Goal: Task Accomplishment & Management: Complete application form

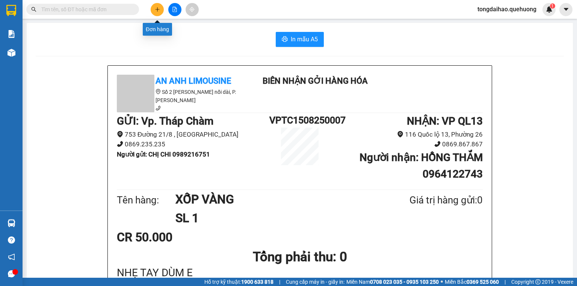
click at [160, 8] on button at bounding box center [157, 9] width 13 height 13
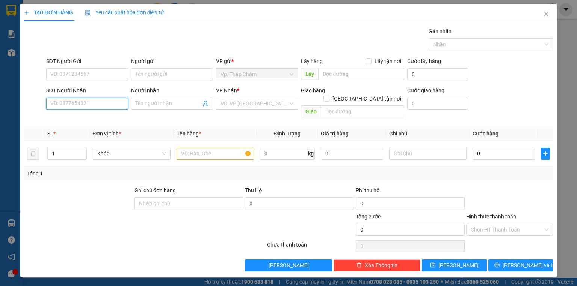
click at [101, 102] on input "SĐT Người Nhận" at bounding box center [87, 104] width 82 height 12
click at [102, 106] on input "SĐT Người Nhận" at bounding box center [87, 104] width 82 height 12
type input "0702889396"
click at [109, 118] on div "0702889396 - PHƯƠNG" at bounding box center [87, 118] width 73 height 8
type input "PHƯƠNG"
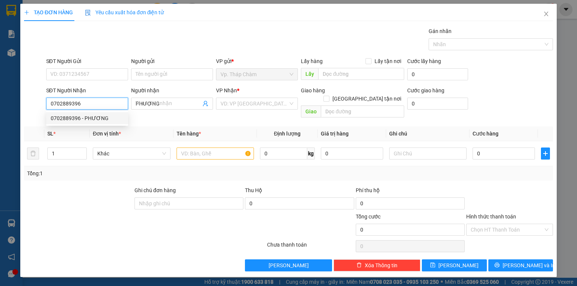
type input "50.000"
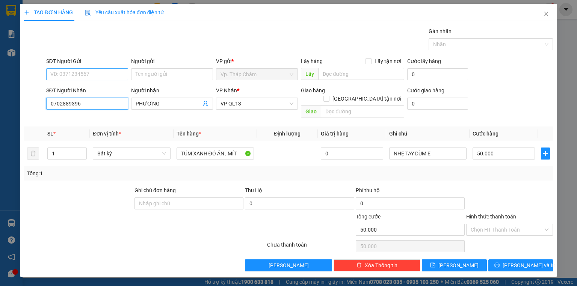
type input "0702889396"
click at [106, 77] on input "SĐT Người Gửi" at bounding box center [87, 74] width 82 height 12
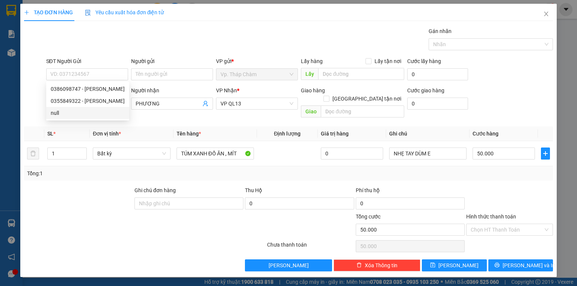
click at [134, 114] on div "Transit Pickup Surcharge Ids Transit Deliver Surcharge Ids Transit Deliver Surc…" at bounding box center [288, 149] width 529 height 244
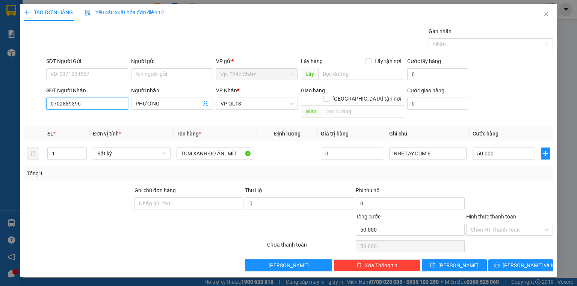
click at [101, 104] on input "0702889396" at bounding box center [87, 104] width 82 height 12
click at [154, 127] on th "Đơn vị tính *" at bounding box center [131, 134] width 83 height 15
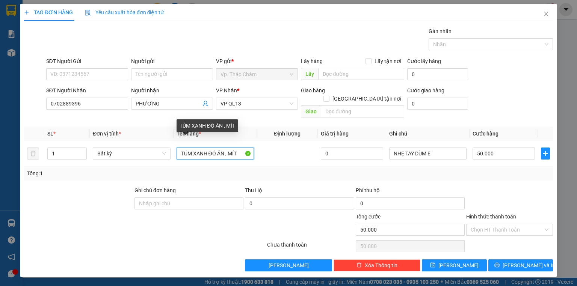
drag, startPoint x: 180, startPoint y: 146, endPoint x: 303, endPoint y: 95, distance: 133.5
click at [303, 96] on div "Transit Pickup Surcharge Ids Transit Deliver Surcharge Ids Transit Deliver Surc…" at bounding box center [288, 149] width 529 height 244
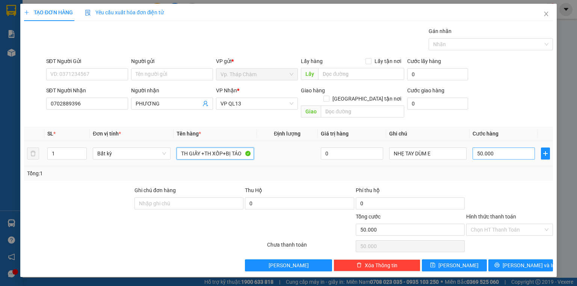
type input "TH GIẤY +TH XỐP+BỊ TÁO"
click at [502, 148] on input "50.000" at bounding box center [503, 154] width 62 height 12
type input "1"
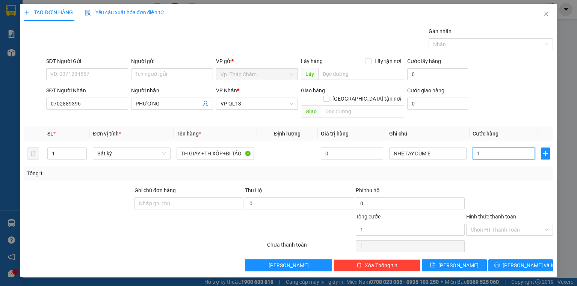
type input "12"
type input "120"
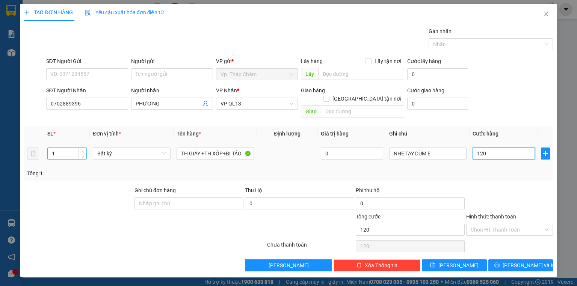
type input "120"
type input "120.000"
click at [80, 148] on span "Increase Value" at bounding box center [82, 151] width 8 height 7
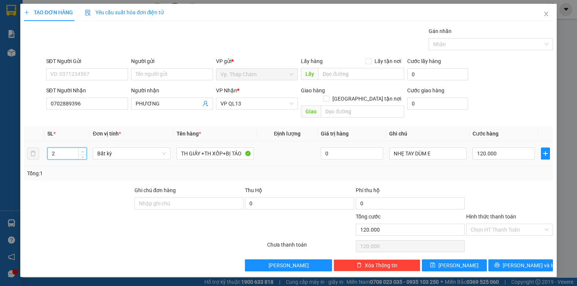
click at [82, 151] on icon "up" at bounding box center [82, 152] width 3 height 3
type input "3"
click at [82, 151] on icon "up" at bounding box center [82, 152] width 3 height 3
click at [502, 224] on input "Hình thức thanh toán" at bounding box center [506, 229] width 72 height 11
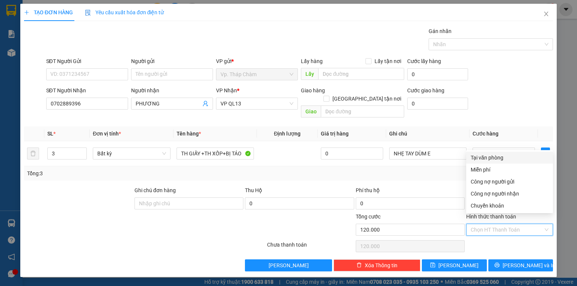
type input "0"
click at [505, 161] on div "Tại văn phòng" at bounding box center [509, 158] width 78 height 8
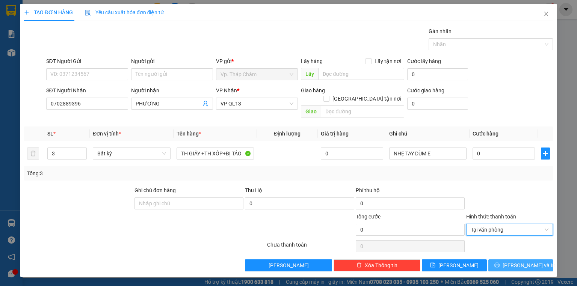
click at [515, 261] on span "[PERSON_NAME] và In" at bounding box center [528, 265] width 53 height 8
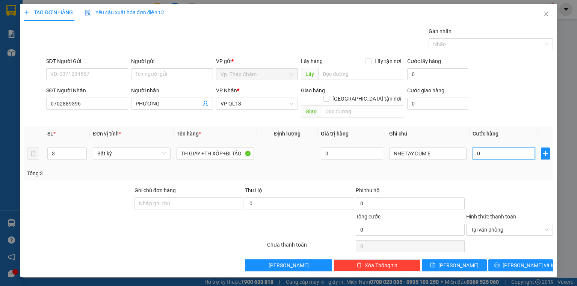
click at [488, 148] on input "0" at bounding box center [503, 154] width 62 height 12
type input "1"
type input "13"
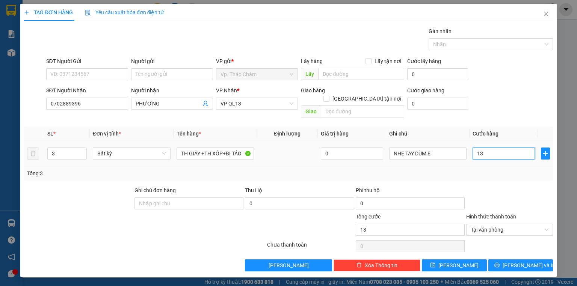
type input "130"
type input "13"
type input "1"
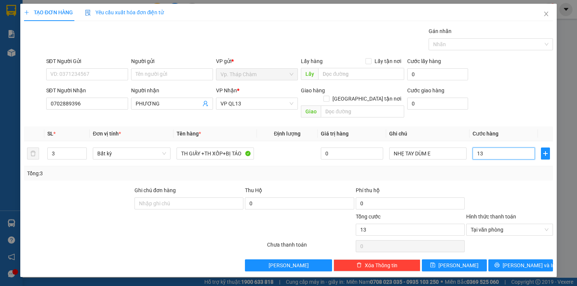
type input "1"
type input "12"
type input "120"
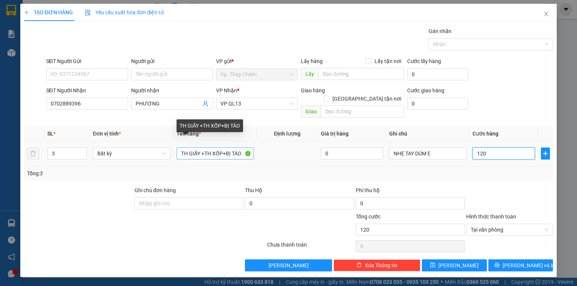
type input "120"
type input "120.000"
click at [199, 148] on input "TH GIẤY +TH XỐP+BỊ TÁO" at bounding box center [214, 154] width 77 height 12
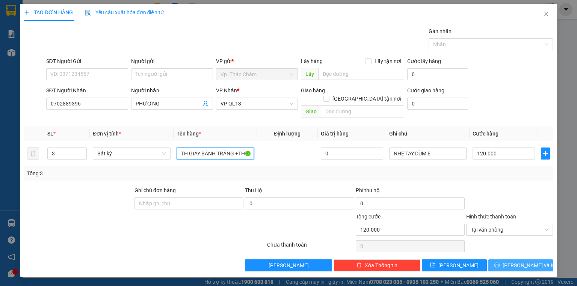
type input "TH GIẤY BÁNH TRÁNG +TH XỐP+BỊ TÁO"
click at [499, 262] on icon "printer" at bounding box center [496, 264] width 5 height 5
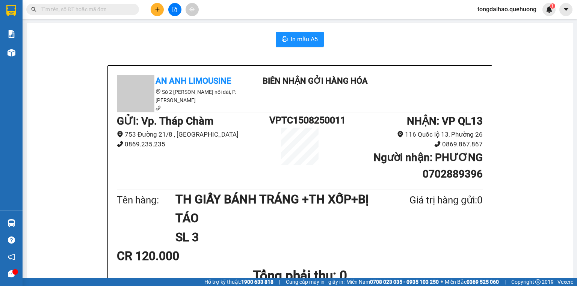
click at [158, 8] on icon "plus" at bounding box center [157, 9] width 5 height 5
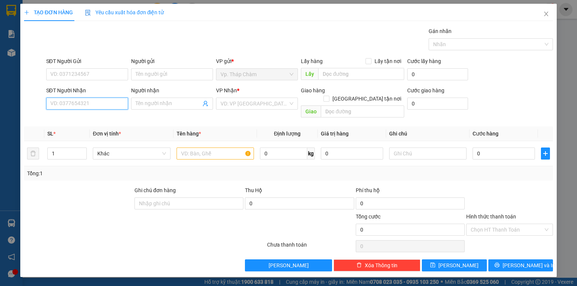
click at [111, 102] on input "SĐT Người Nhận" at bounding box center [87, 104] width 82 height 12
type input "0783717491"
click at [86, 118] on div "0783717491 - ANH TÚ" at bounding box center [87, 118] width 73 height 8
type input "ANH TÚ"
type input "80.000"
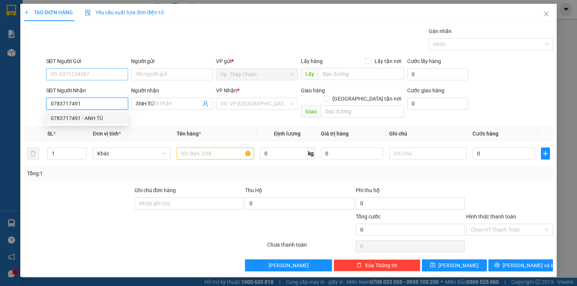
type input "80.000"
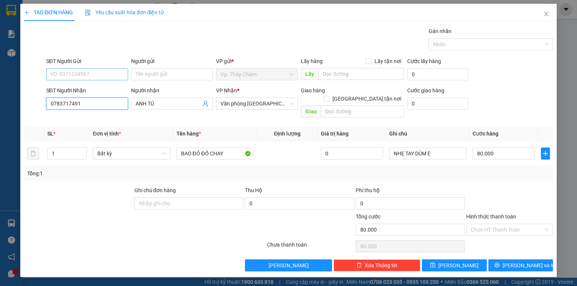
type input "0783717491"
click at [59, 74] on input "SĐT Người Gửi" at bounding box center [87, 74] width 82 height 12
click at [89, 93] on div "0814546139 - HOÀ" at bounding box center [87, 89] width 82 height 12
type input "0814546139"
type input "HOÀ"
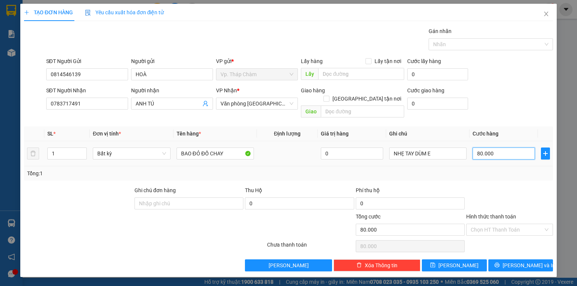
click at [500, 148] on input "80.000" at bounding box center [503, 154] width 62 height 12
type input "1"
type input "16"
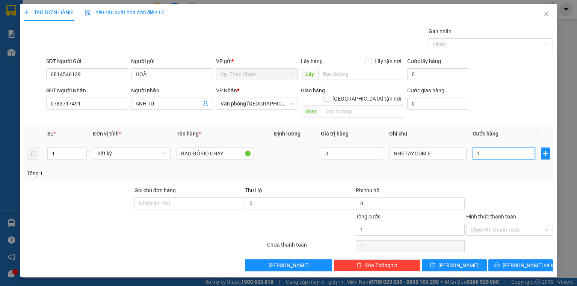
type input "16"
type input "160"
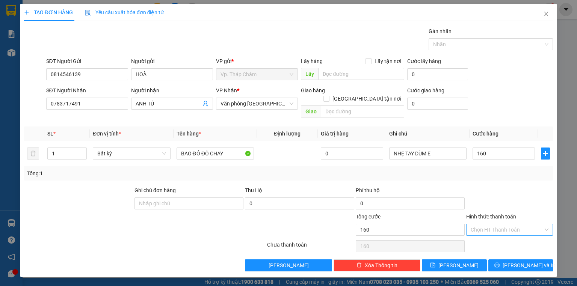
type input "160.000"
click at [480, 224] on input "Hình thức thanh toán" at bounding box center [506, 229] width 72 height 11
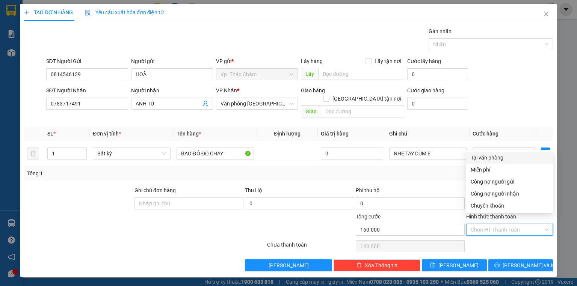
click at [500, 159] on div "Tại văn phòng" at bounding box center [509, 158] width 78 height 8
type input "0"
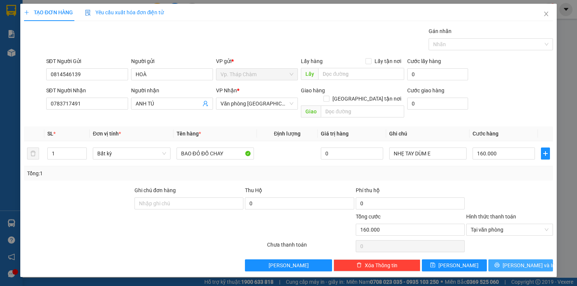
click at [515, 261] on button "[PERSON_NAME] và In" at bounding box center [520, 265] width 65 height 12
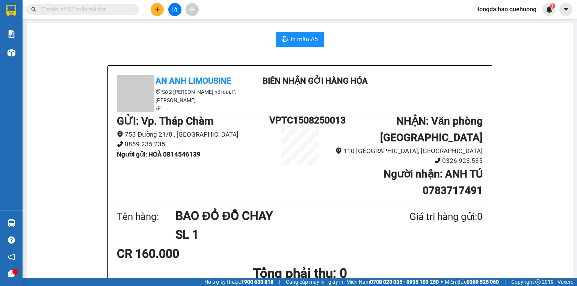
click at [149, 2] on div "Kết quả tìm kiếm ( 0 ) Bộ lọc No Data tongdaihao.quehuong 1" at bounding box center [288, 9] width 577 height 19
click at [161, 8] on button at bounding box center [157, 9] width 13 height 13
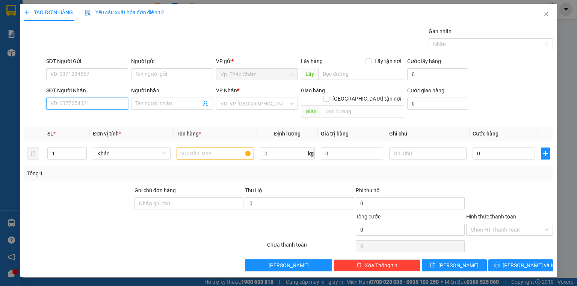
click at [92, 103] on input "SĐT Người Nhận" at bounding box center [87, 104] width 82 height 12
type input "0888839840"
click at [95, 118] on div "0888839840 - HẠ" at bounding box center [87, 118] width 73 height 8
type input "HẠ"
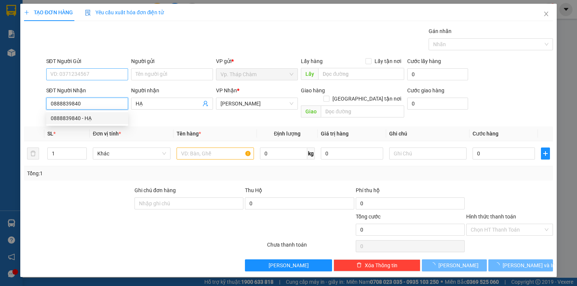
type input "40.000"
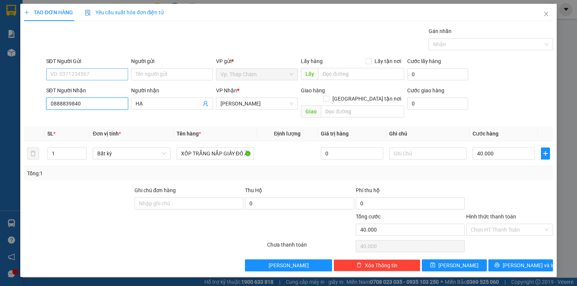
type input "0888839840"
click at [95, 74] on input "SĐT Người Gửi" at bounding box center [87, 74] width 82 height 12
click at [93, 93] on div "0388237930 - LIÊN" at bounding box center [87, 89] width 73 height 8
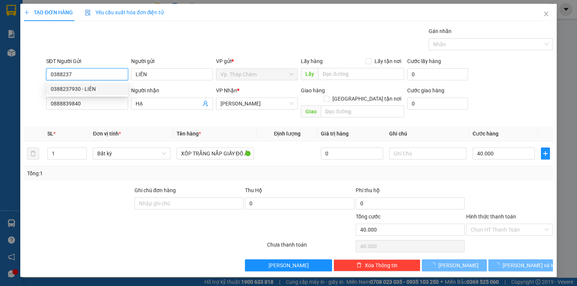
type input "0388237930"
type input "LIÊN"
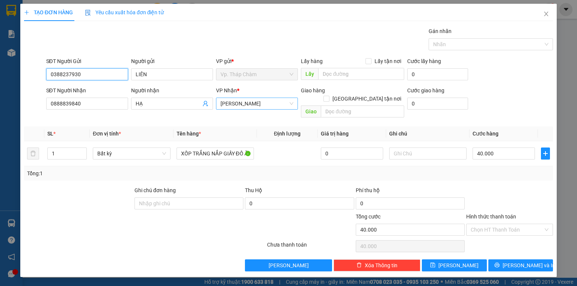
click at [259, 102] on span "[PERSON_NAME]" at bounding box center [256, 103] width 73 height 11
type input "0388237930"
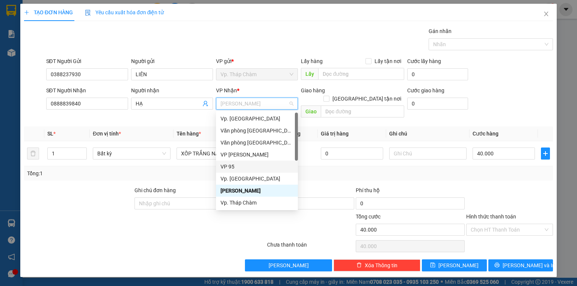
click at [227, 168] on div "VP 95" at bounding box center [256, 167] width 73 height 8
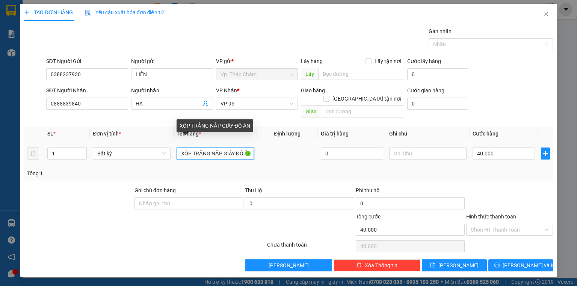
scroll to position [0, 2]
drag, startPoint x: 209, startPoint y: 145, endPoint x: 507, endPoint y: 107, distance: 299.8
click at [497, 111] on div "Transit Pickup Surcharge Ids Transit Deliver Surcharge Ids Transit Deliver Surc…" at bounding box center [288, 149] width 529 height 244
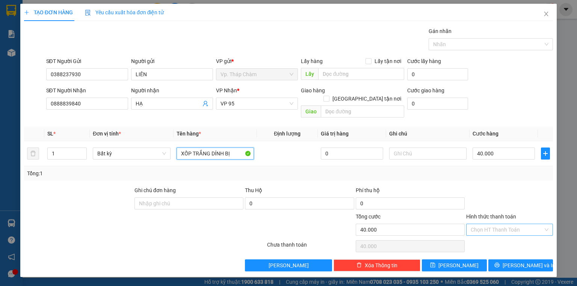
type input "XỐP TRẮNG DÍNH BỊ"
click at [497, 224] on input "Hình thức thanh toán" at bounding box center [506, 229] width 72 height 11
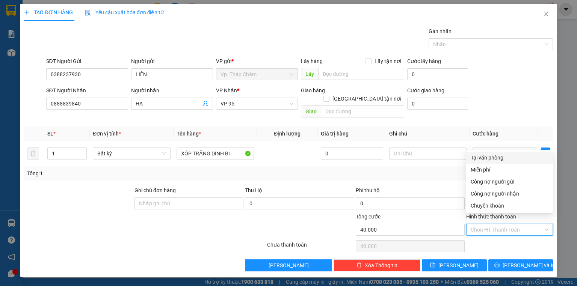
click at [496, 157] on div "Tại văn phòng" at bounding box center [509, 158] width 78 height 8
type input "0"
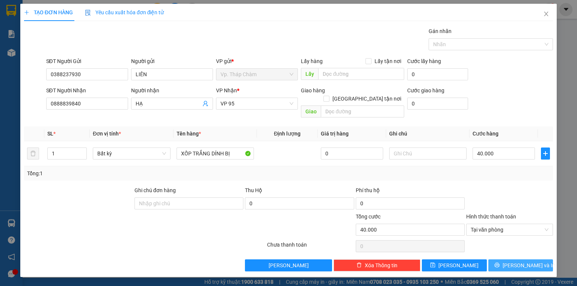
click at [512, 259] on button "[PERSON_NAME] và In" at bounding box center [520, 265] width 65 height 12
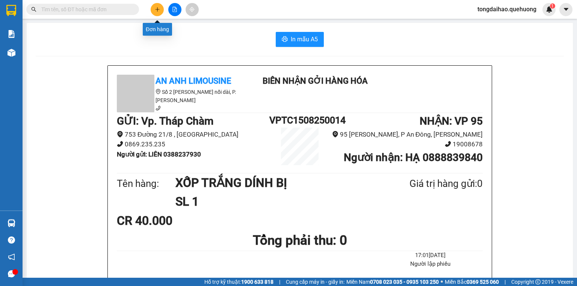
click at [152, 7] on button at bounding box center [157, 9] width 13 height 13
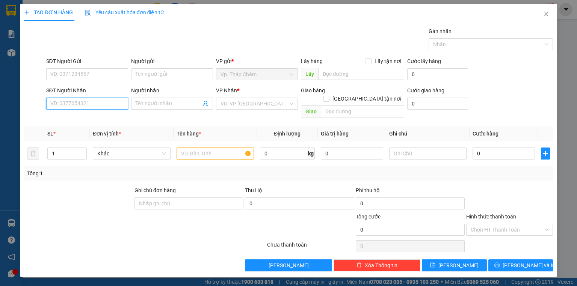
click at [121, 105] on input "SĐT Người Nhận" at bounding box center [87, 104] width 82 height 12
click at [92, 119] on div "0339538997 - NGỌC" at bounding box center [87, 118] width 73 height 8
type input "0339538997"
type input "NGỌC"
type input "40.000"
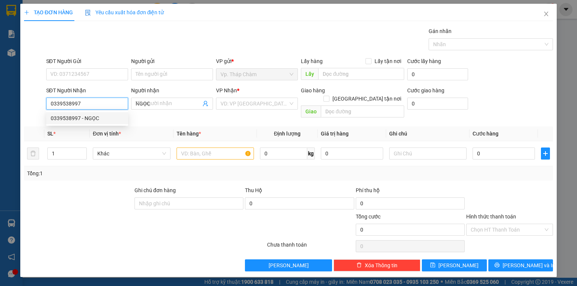
type input "40.000"
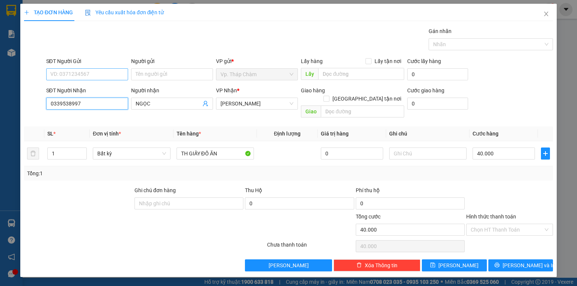
type input "0339538997"
click at [108, 71] on input "SĐT Người Gửi" at bounding box center [87, 74] width 82 height 12
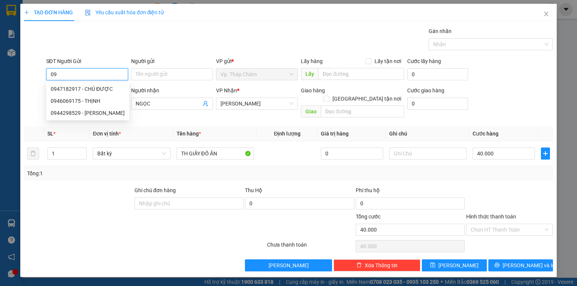
type input "0"
click at [89, 50] on div "Gói vận chuyển * Tiêu chuẩn Gán nhãn Nhãn" at bounding box center [300, 40] width 510 height 26
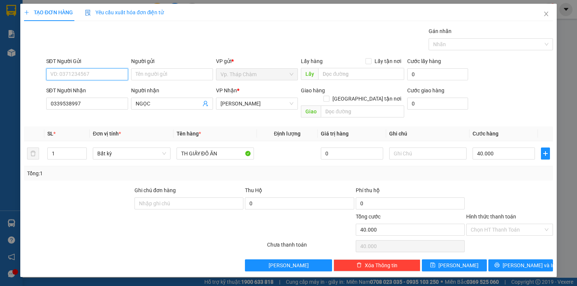
click at [105, 72] on input "SĐT Người Gửi" at bounding box center [87, 74] width 82 height 12
click at [93, 91] on div "0943402440 - PHƯỚC" at bounding box center [87, 89] width 73 height 8
type input "0943402440"
type input "PHƯỚC"
type input "30.000"
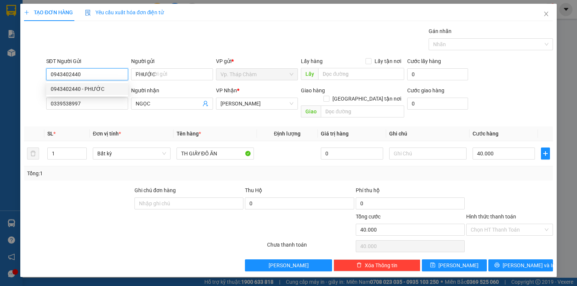
type input "30.000"
drag, startPoint x: 264, startPoint y: 104, endPoint x: 264, endPoint y: 96, distance: 7.5
click at [264, 102] on span "[PERSON_NAME]" at bounding box center [256, 103] width 73 height 11
type input "0943402440"
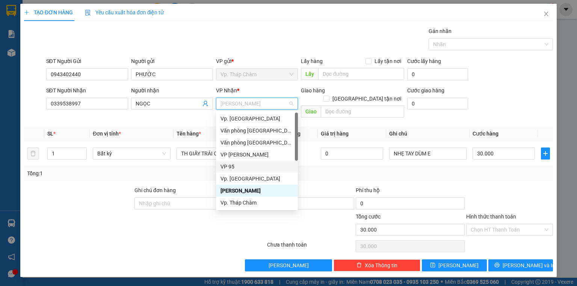
click at [235, 164] on div "VP 95" at bounding box center [256, 167] width 73 height 8
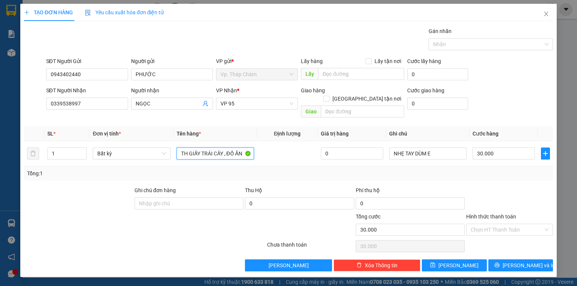
drag, startPoint x: 180, startPoint y: 147, endPoint x: 364, endPoint y: 119, distance: 186.4
click at [361, 127] on table "SL * Đơn vị tính * Tên hàng * Định lượng Giá trị hàng Ghi chú Cước hàng 1 Bất k…" at bounding box center [288, 147] width 529 height 40
type input "XỐP VÀNG ĐỒ ĂN"
type input "4"
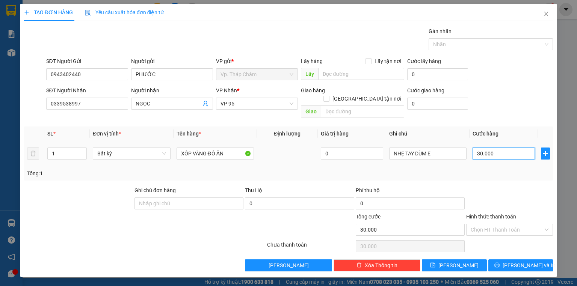
type input "4"
type input "40"
type input "40.000"
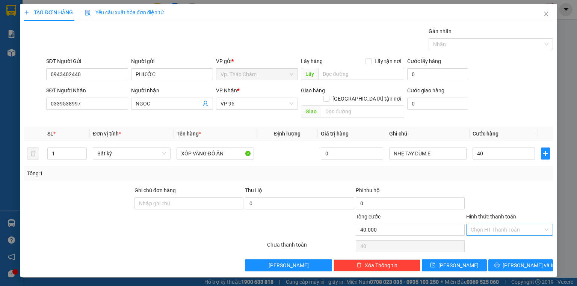
type input "40.000"
click at [523, 224] on input "Hình thức thanh toán" at bounding box center [506, 229] width 72 height 11
click at [495, 156] on div "Tại văn phòng" at bounding box center [509, 158] width 78 height 8
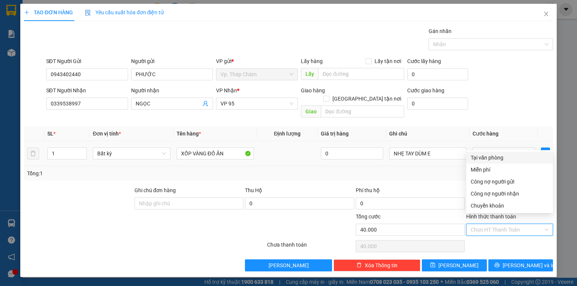
type input "0"
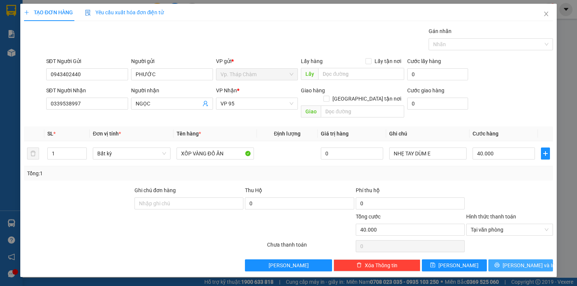
click at [512, 259] on button "[PERSON_NAME] và In" at bounding box center [520, 265] width 65 height 12
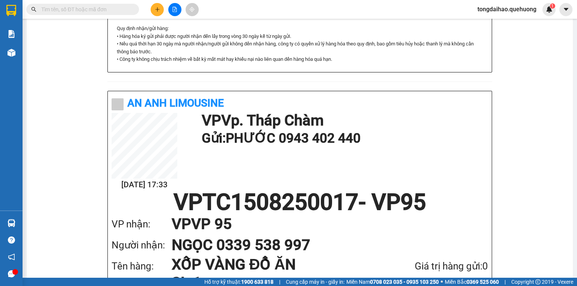
scroll to position [300, 0]
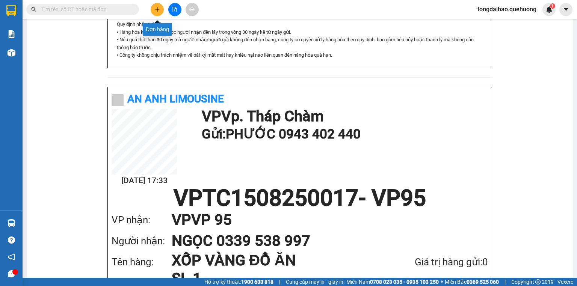
click at [159, 13] on button at bounding box center [157, 9] width 13 height 13
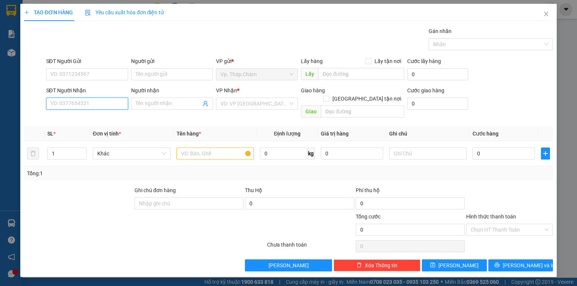
click at [102, 104] on input "SĐT Người Nhận" at bounding box center [87, 104] width 82 height 12
type input "0903771797"
click at [90, 113] on div "0903771797 - CHI" at bounding box center [87, 118] width 82 height 12
type input "CHI"
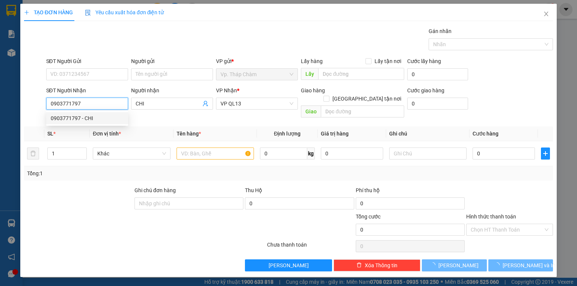
type input "130.000"
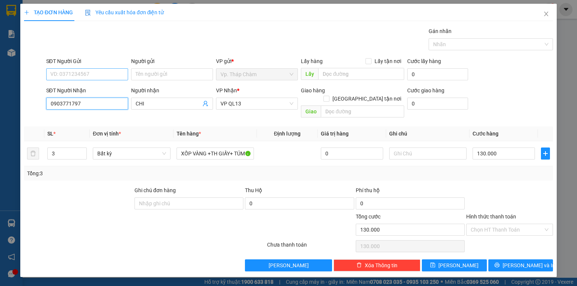
type input "0903771797"
click at [85, 72] on input "SĐT Người Gửi" at bounding box center [87, 74] width 82 height 12
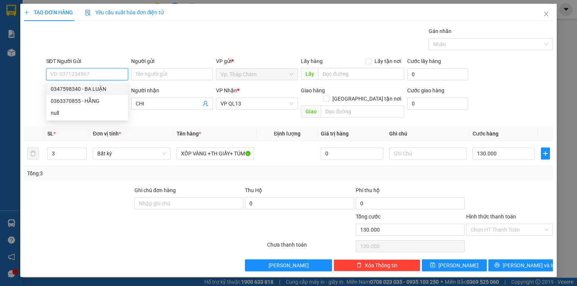
click at [78, 89] on div "0347598340 - BA LUẬN" at bounding box center [87, 89] width 73 height 8
type input "0347598340"
type input "BA LUẬN"
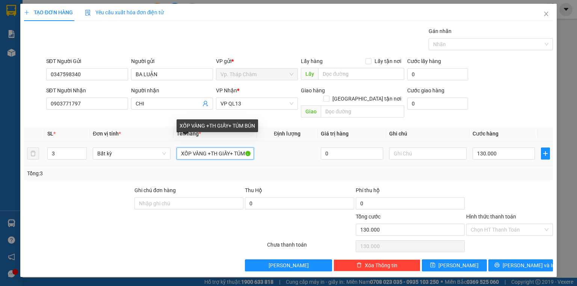
scroll to position [0, 9]
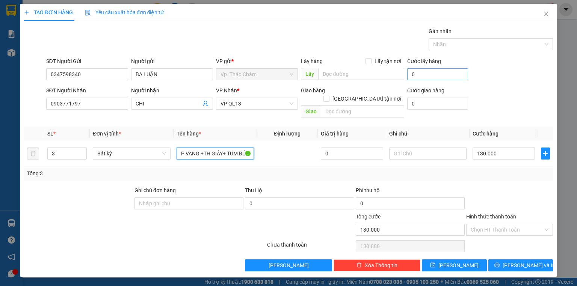
drag, startPoint x: 177, startPoint y: 142, endPoint x: 445, endPoint y: 78, distance: 275.1
click at [470, 100] on div "Transit Pickup Surcharge Ids Transit Deliver Surcharge Ids Transit Deliver Surc…" at bounding box center [288, 149] width 529 height 244
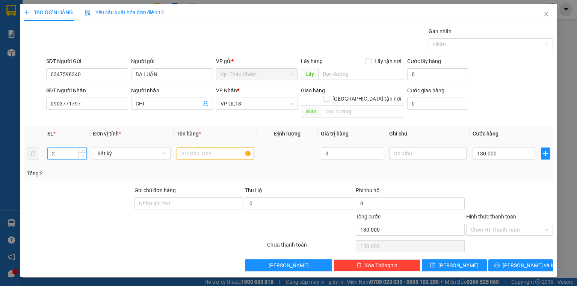
click at [82, 155] on icon "down" at bounding box center [82, 156] width 3 height 3
type input "1"
click at [82, 155] on icon "down" at bounding box center [82, 156] width 3 height 3
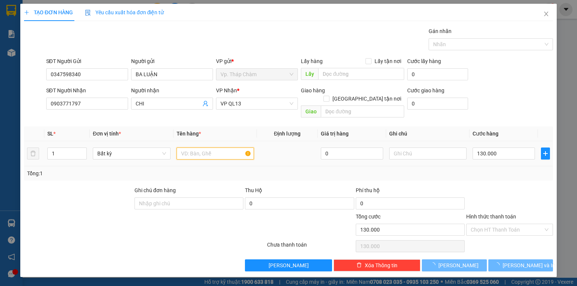
click at [194, 148] on input "text" at bounding box center [214, 154] width 77 height 12
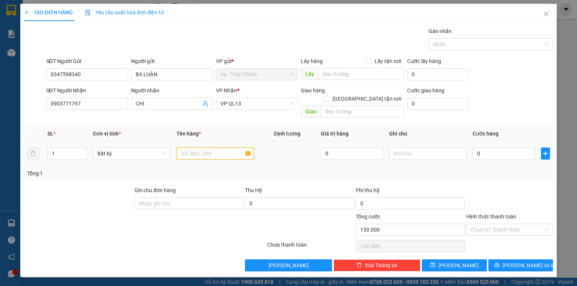
type input "0"
type input "T"
type input "BỊ BÚN XANH"
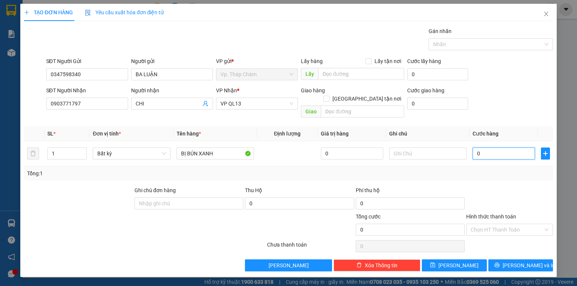
type input "6"
type input "60"
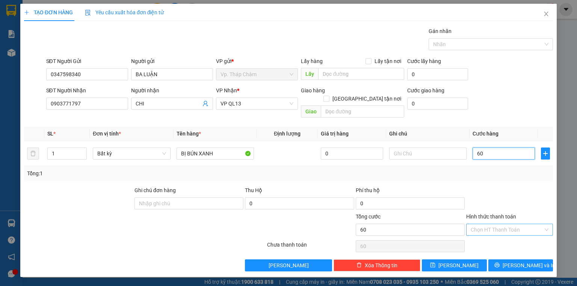
type input "60"
type input "60.000"
click at [502, 224] on input "Hình thức thanh toán" at bounding box center [506, 229] width 72 height 11
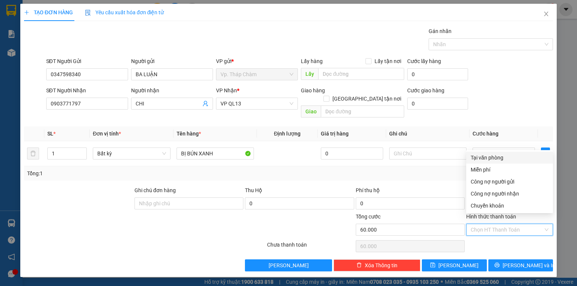
click at [482, 158] on div "Tại văn phòng" at bounding box center [509, 158] width 78 height 8
type input "0"
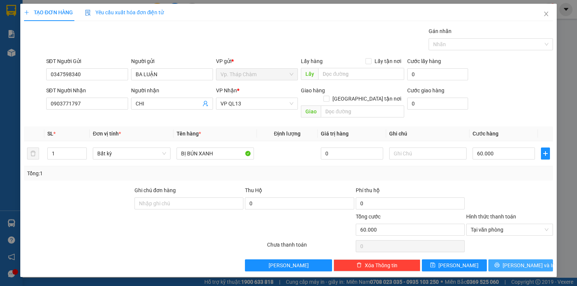
click at [522, 261] on span "[PERSON_NAME] và In" at bounding box center [528, 265] width 53 height 8
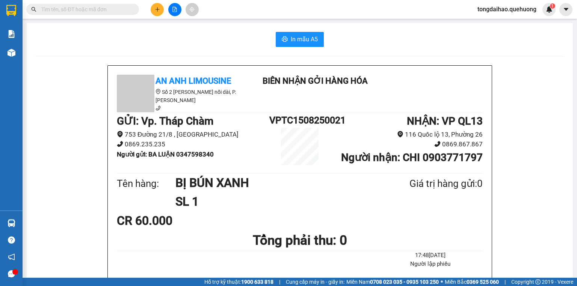
click at [158, 11] on icon "plus" at bounding box center [157, 9] width 5 height 5
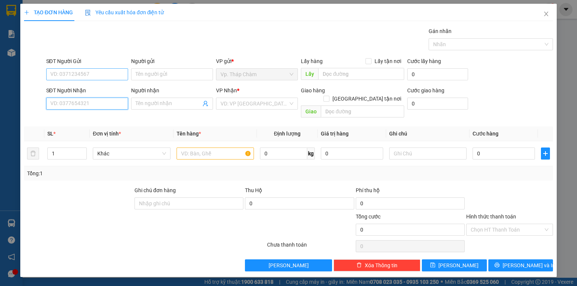
drag, startPoint x: 82, startPoint y: 104, endPoint x: 75, endPoint y: 75, distance: 30.4
click at [75, 98] on input "SĐT Người Nhận" at bounding box center [87, 104] width 82 height 12
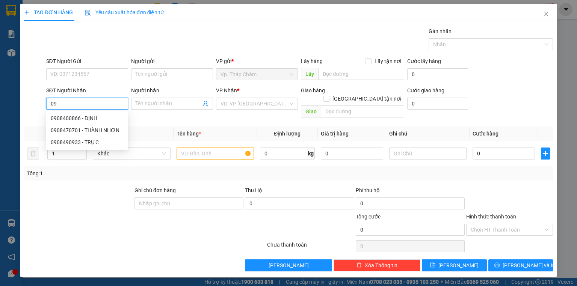
type input "0"
click at [98, 212] on div at bounding box center [100, 225] width 155 height 26
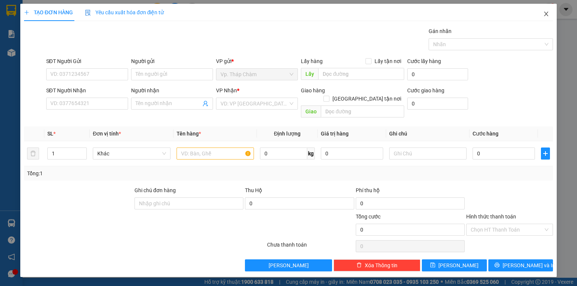
click at [546, 15] on icon "close" at bounding box center [546, 14] width 4 height 5
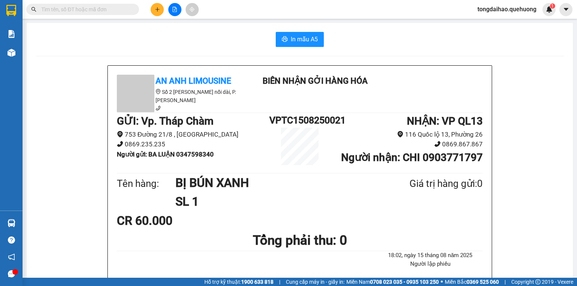
click at [126, 10] on input "text" at bounding box center [85, 9] width 89 height 8
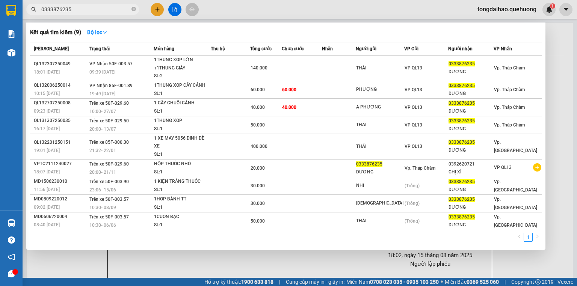
type input "0333876235"
click at [552, 72] on div at bounding box center [288, 143] width 577 height 286
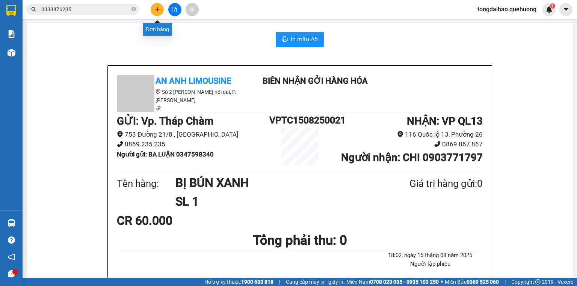
click at [152, 7] on button at bounding box center [157, 9] width 13 height 13
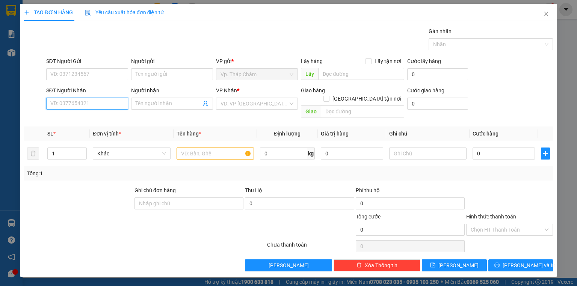
click at [92, 103] on input "SĐT Người Nhận" at bounding box center [87, 104] width 82 height 12
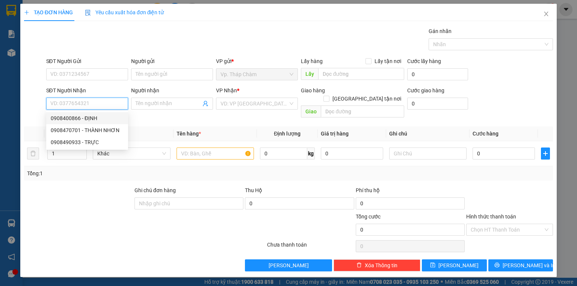
click at [104, 107] on input "SĐT Người Nhận" at bounding box center [87, 104] width 82 height 12
type input "0933033451"
click at [94, 118] on div "0933033451 - [PERSON_NAME]" at bounding box center [88, 118] width 74 height 8
type input "VŨ"
type input "90.000"
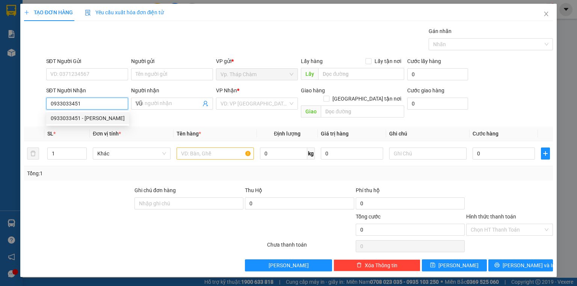
type input "90.000"
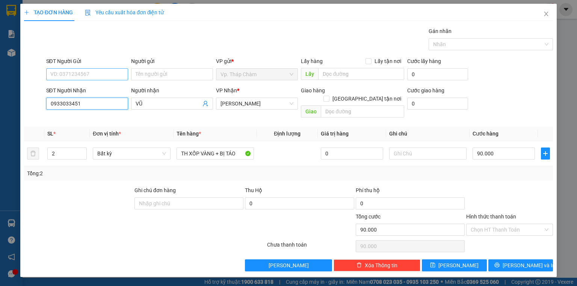
type input "0933033451"
click at [99, 75] on input "SĐT Người Gửi" at bounding box center [87, 74] width 82 height 12
drag, startPoint x: 96, startPoint y: 90, endPoint x: 107, endPoint y: 86, distance: 10.8
click at [97, 90] on div "0907626617 - HỒNG" at bounding box center [87, 89] width 73 height 8
type input "0907626617"
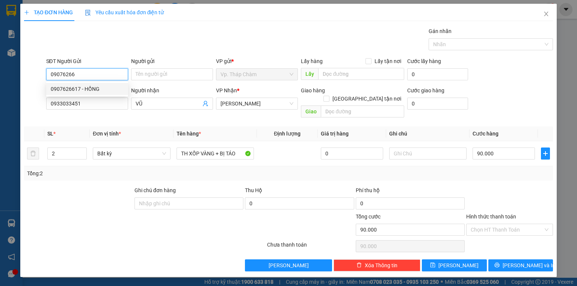
type input "HỒNG"
click at [257, 106] on span "[PERSON_NAME]" at bounding box center [256, 103] width 73 height 11
type input "0907626617"
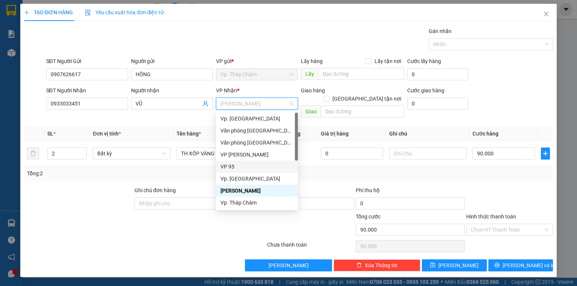
click at [235, 165] on div "VP 95" at bounding box center [256, 167] width 73 height 8
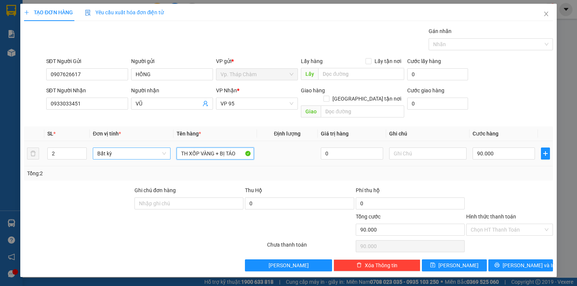
drag, startPoint x: 239, startPoint y: 142, endPoint x: 123, endPoint y: 146, distance: 116.8
click at [123, 146] on tr "2 Bất kỳ TH XỐP VÀNG + BỊ TÁO 0 90.000" at bounding box center [288, 153] width 529 height 25
type input "XỐP VÀNG"
type input "1"
click at [82, 155] on icon "down" at bounding box center [82, 156] width 3 height 3
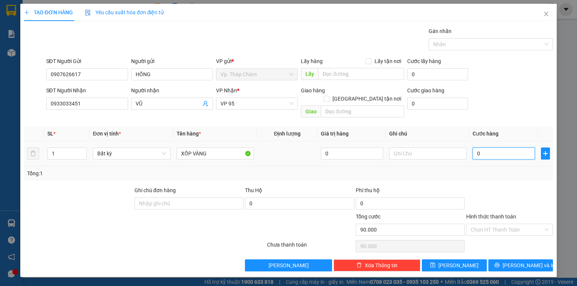
type input "0"
type input "4"
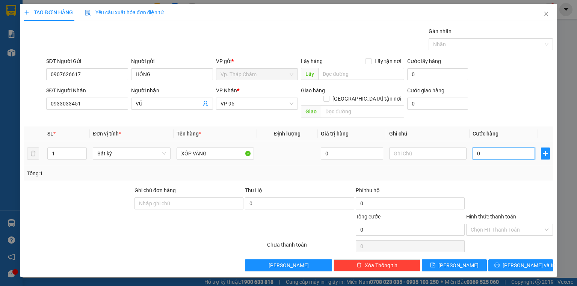
type input "04"
type input "40"
type input "040"
type input "40.000"
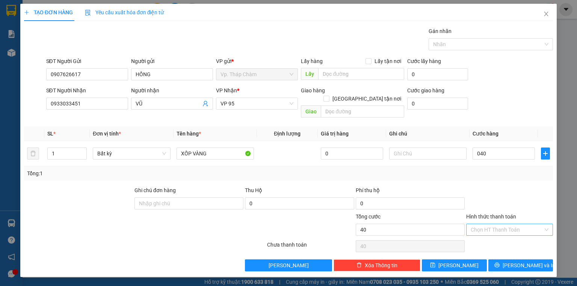
type input "40.000"
click at [512, 224] on input "Hình thức thanh toán" at bounding box center [506, 229] width 72 height 11
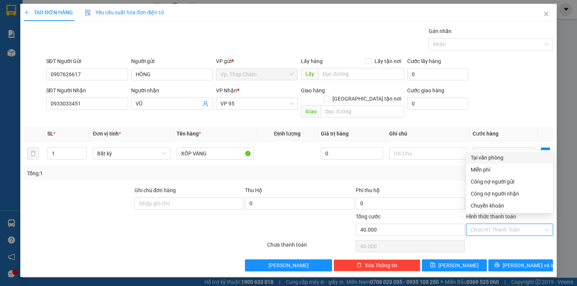
click at [493, 158] on div "Tại văn phòng" at bounding box center [509, 158] width 78 height 8
type input "0"
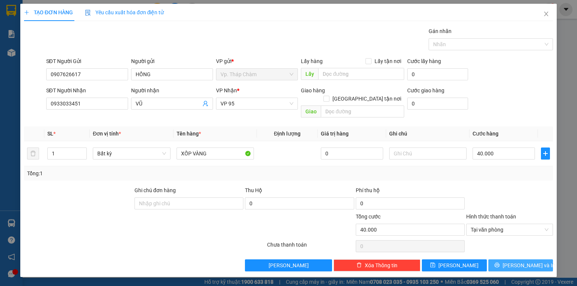
click at [521, 261] on span "[PERSON_NAME] và In" at bounding box center [528, 265] width 53 height 8
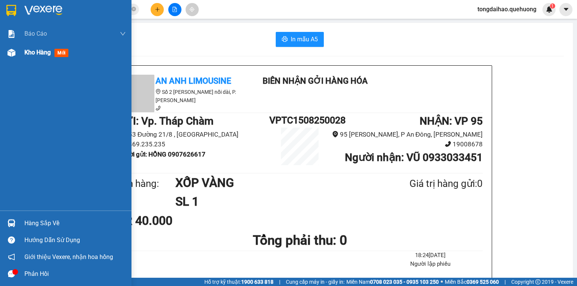
click at [41, 51] on span "Kho hàng" at bounding box center [37, 52] width 26 height 7
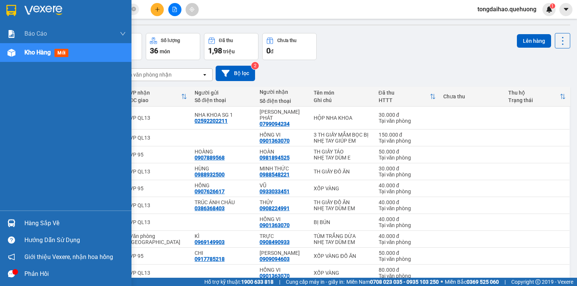
scroll to position [46, 0]
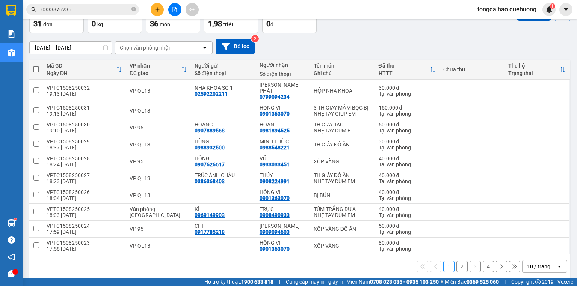
click at [541, 263] on div "10 / trang" at bounding box center [538, 267] width 23 height 8
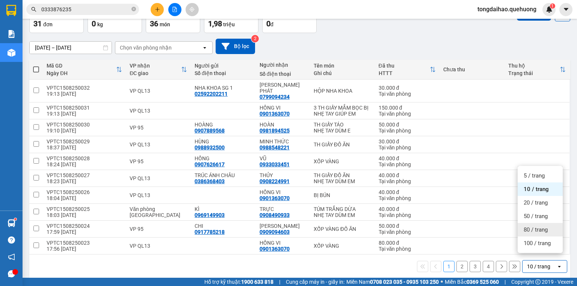
click at [536, 227] on span "80 / trang" at bounding box center [535, 230] width 24 height 8
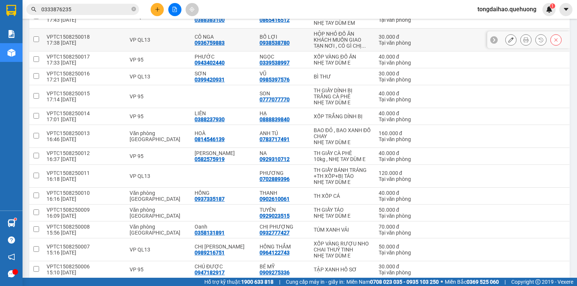
scroll to position [497, 0]
